Goal: Obtain resource: Obtain resource

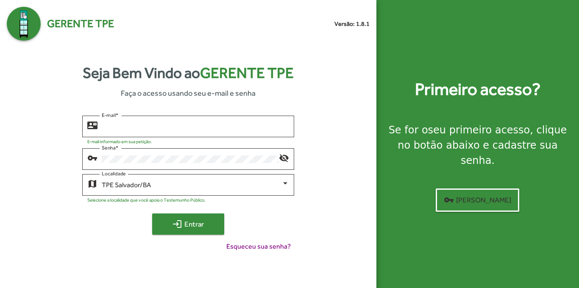
type input "**********"
click at [202, 223] on span "login Entrar" at bounding box center [188, 224] width 57 height 15
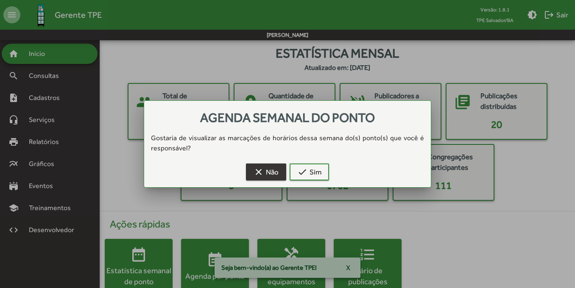
click at [271, 172] on span "clear Não" at bounding box center [266, 171] width 25 height 15
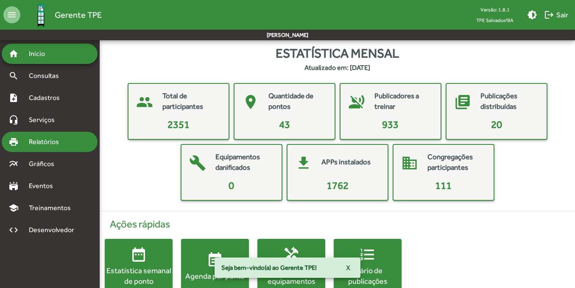
click at [60, 142] on span "Relatórios" at bounding box center [47, 142] width 46 height 10
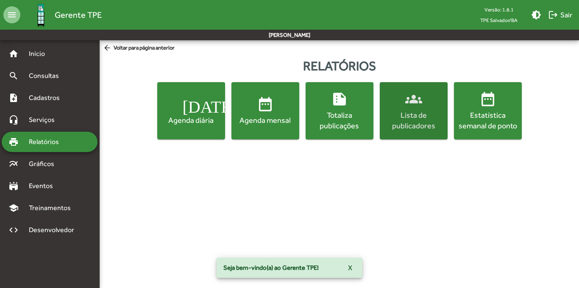
click at [408, 123] on div "Lista de publicadores" at bounding box center [414, 120] width 64 height 21
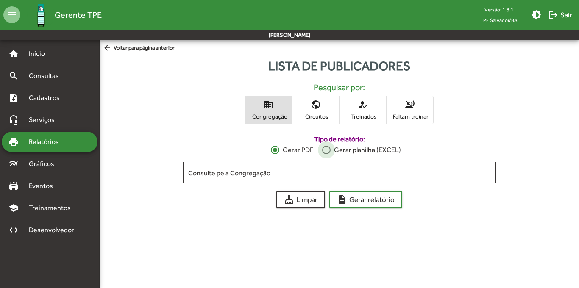
click at [335, 151] on div "Gerar planilha (EXCEL)" at bounding box center [366, 150] width 70 height 10
click at [316, 109] on mat-icon "public" at bounding box center [316, 105] width 10 height 10
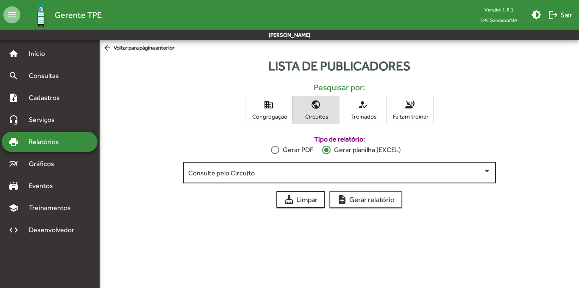
click at [317, 178] on div "Consulte pelo Circuito" at bounding box center [339, 171] width 303 height 23
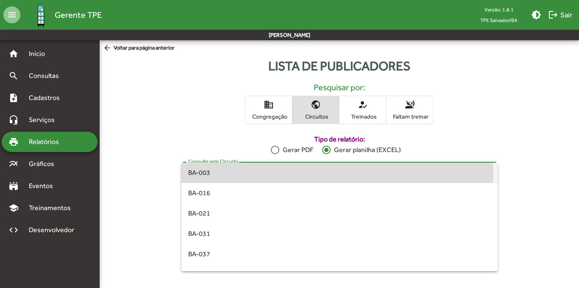
click at [250, 175] on span "BA-003" at bounding box center [339, 173] width 303 height 20
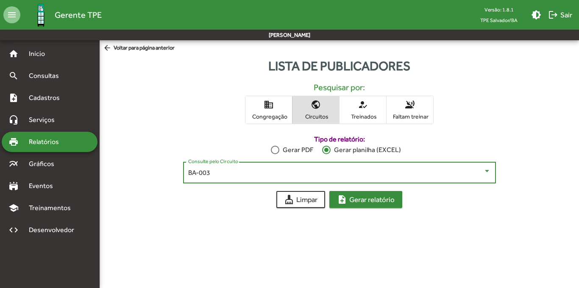
click at [369, 203] on span "note_add Gerar relatório" at bounding box center [366, 199] width 58 height 15
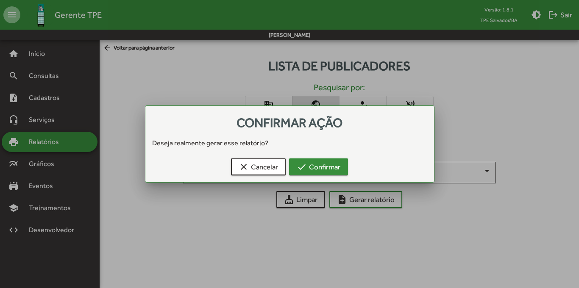
click at [320, 167] on span "check Confirmar" at bounding box center [319, 166] width 44 height 15
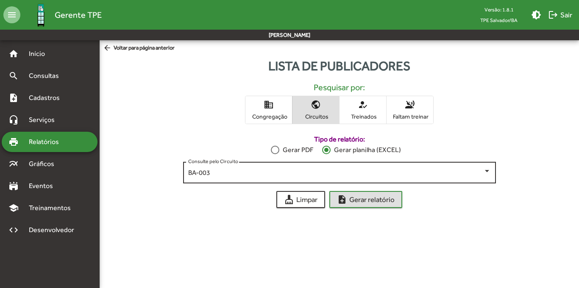
click at [295, 171] on div "BA-003" at bounding box center [335, 173] width 295 height 8
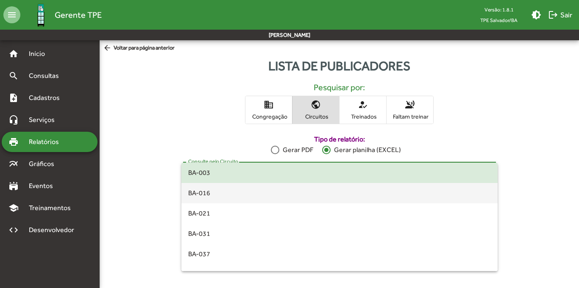
click at [291, 192] on span "BA-016" at bounding box center [339, 193] width 303 height 20
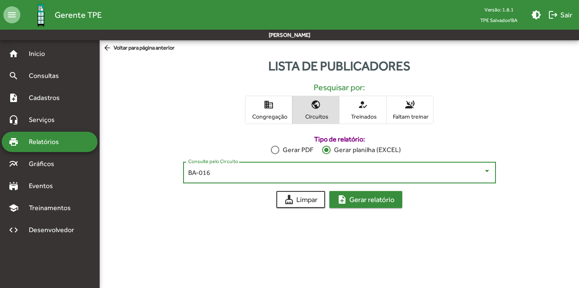
click at [353, 202] on span "note_add Gerar relatório" at bounding box center [366, 199] width 58 height 15
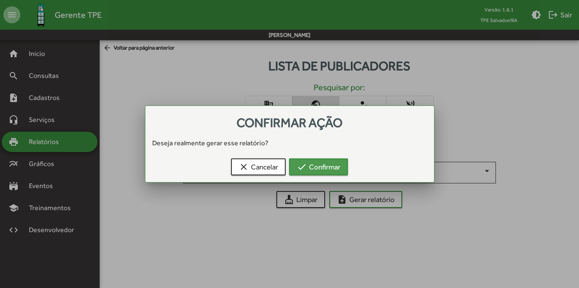
click at [317, 166] on span "check Confirmar" at bounding box center [319, 166] width 44 height 15
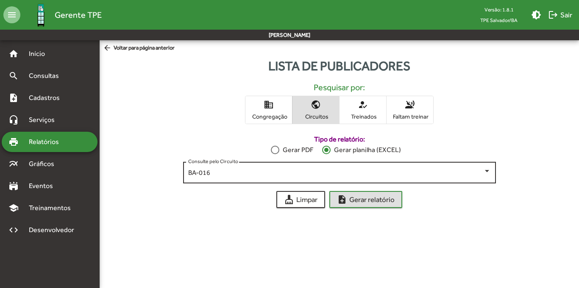
click at [320, 177] on div "BA-016" at bounding box center [335, 173] width 295 height 8
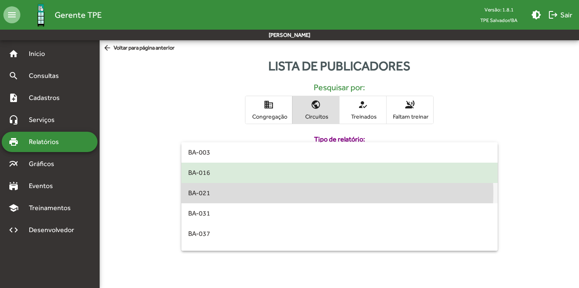
click at [318, 193] on span "BA-021" at bounding box center [339, 193] width 303 height 20
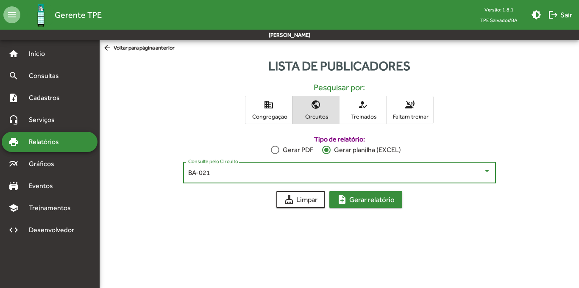
click at [357, 196] on span "note_add Gerar relatório" at bounding box center [366, 199] width 58 height 15
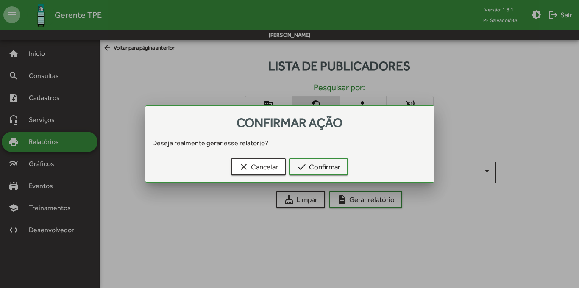
click at [317, 158] on div "clear Cancelar check Confirmar" at bounding box center [290, 168] width 268 height 27
click at [318, 163] on span "check Confirmar" at bounding box center [319, 166] width 44 height 15
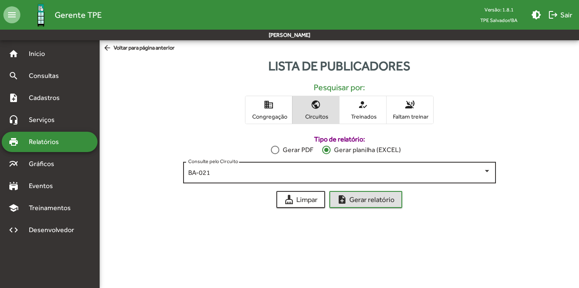
click at [381, 177] on div "BA-021 Consulte pelo Circuito" at bounding box center [339, 171] width 303 height 23
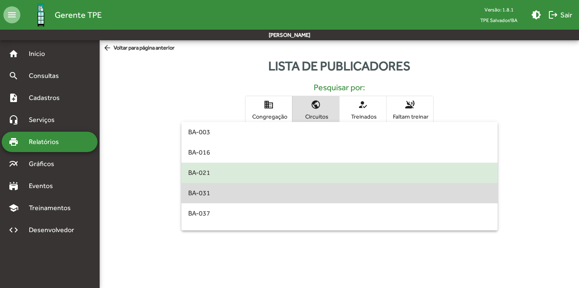
click at [380, 196] on span "BA-031" at bounding box center [339, 193] width 303 height 20
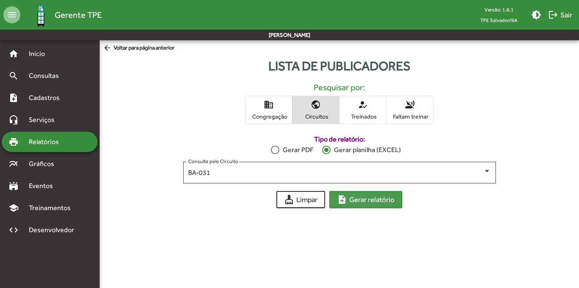
click at [380, 200] on span "note_add Gerar relatório" at bounding box center [366, 199] width 58 height 15
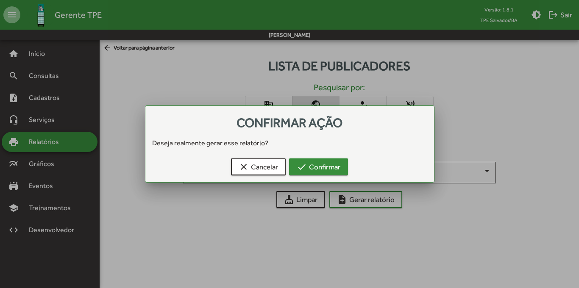
click at [332, 164] on span "check Confirmar" at bounding box center [319, 166] width 44 height 15
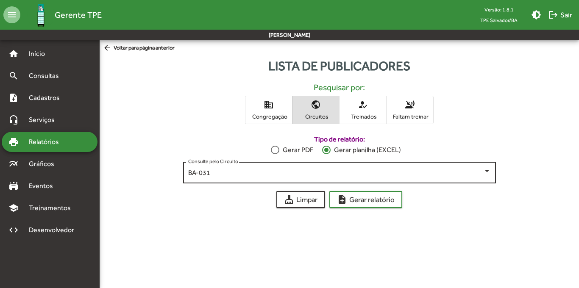
click at [323, 180] on div "BA-031 Consulte pelo Circuito" at bounding box center [339, 171] width 303 height 23
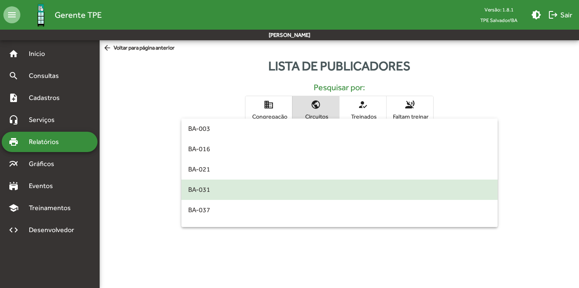
scroll to position [17, 0]
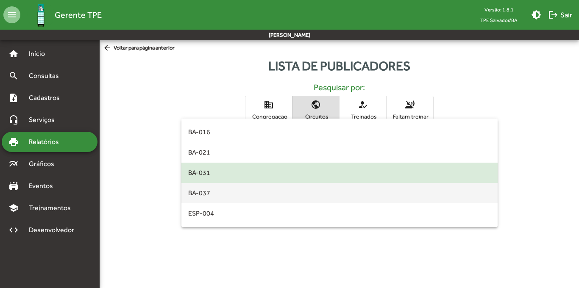
click at [323, 198] on span "BA-037" at bounding box center [339, 193] width 303 height 20
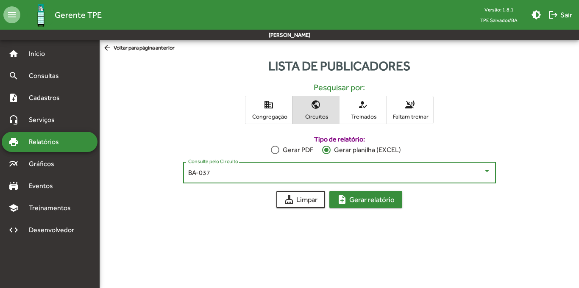
click at [361, 202] on span "note_add Gerar relatório" at bounding box center [366, 199] width 58 height 15
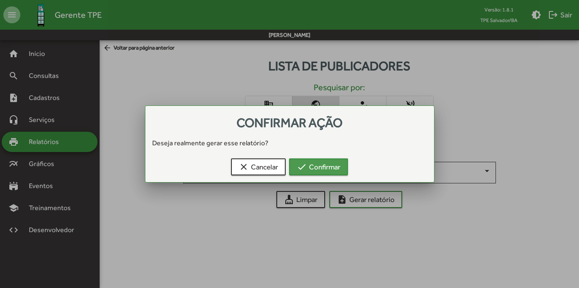
click at [324, 164] on span "check Confirmar" at bounding box center [319, 166] width 44 height 15
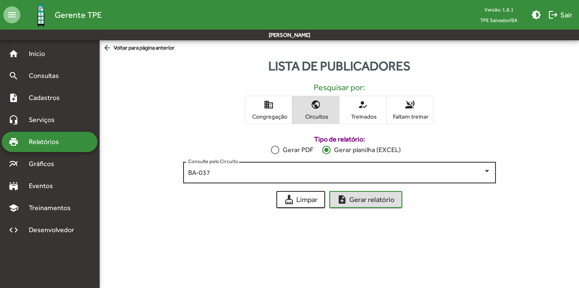
click at [346, 174] on div "BA-037" at bounding box center [335, 173] width 295 height 8
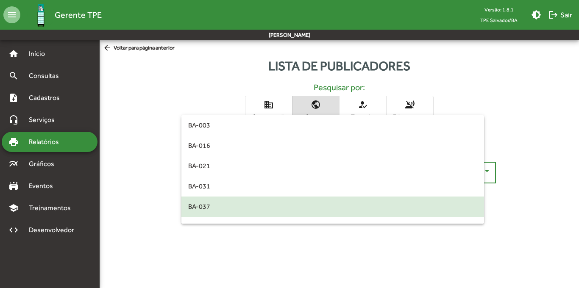
scroll to position [34, 0]
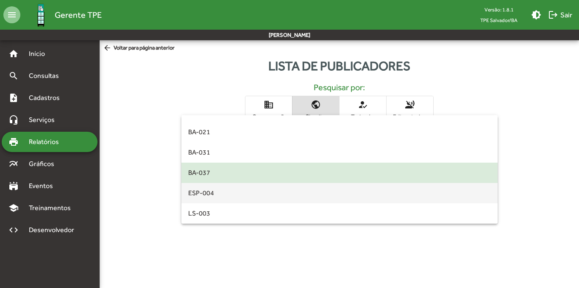
click at [348, 194] on span "ESP-004" at bounding box center [339, 193] width 303 height 20
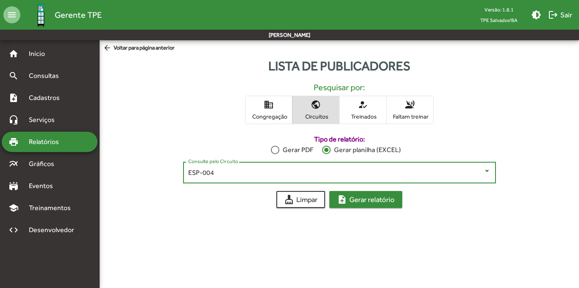
click at [363, 197] on span "note_add Gerar relatório" at bounding box center [366, 199] width 58 height 15
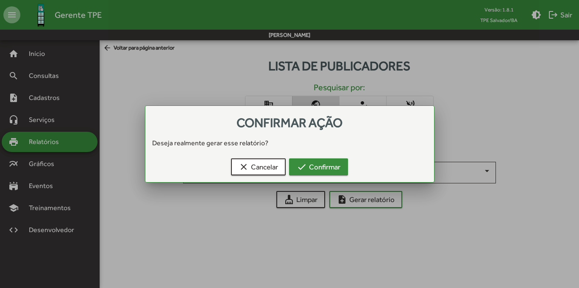
click at [341, 169] on button "check Confirmar" at bounding box center [318, 167] width 59 height 17
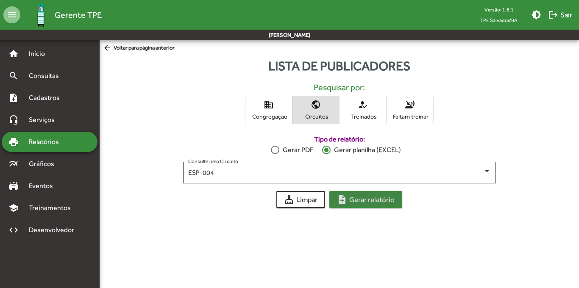
click at [365, 199] on span "note_add Gerar relatório" at bounding box center [366, 199] width 58 height 15
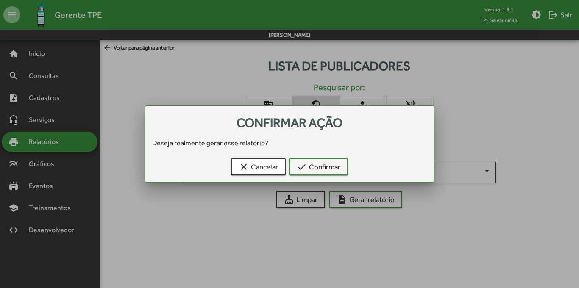
click at [303, 231] on div at bounding box center [289, 144] width 579 height 288
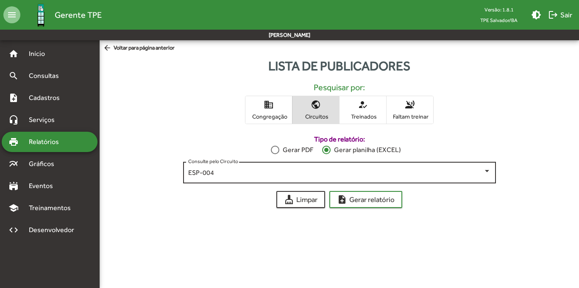
click at [305, 170] on div "ESP-004" at bounding box center [335, 173] width 295 height 8
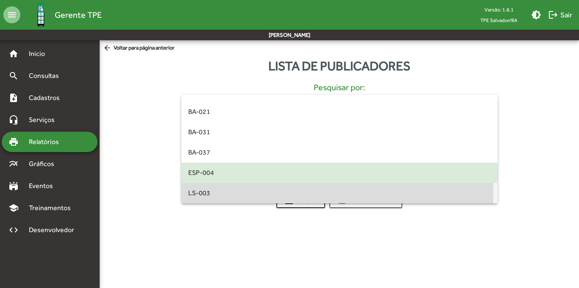
click at [301, 193] on span "LS-003" at bounding box center [339, 193] width 303 height 20
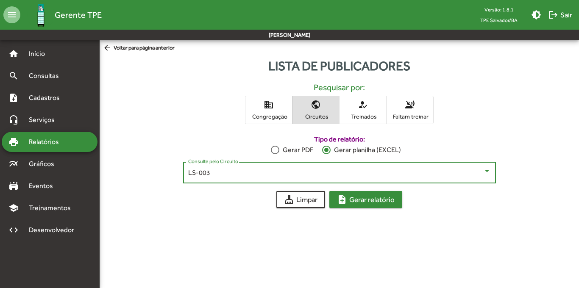
click at [348, 202] on span "note_add Gerar relatório" at bounding box center [366, 199] width 58 height 15
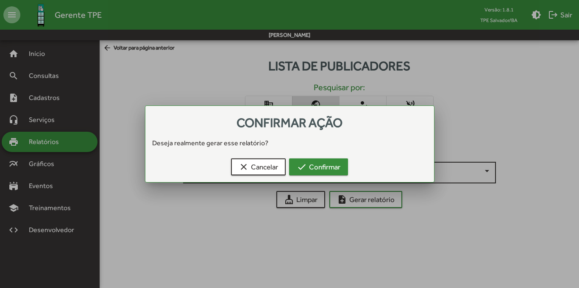
click at [332, 166] on span "check Confirmar" at bounding box center [319, 166] width 44 height 15
